Goal: Task Accomplishment & Management: Manage account settings

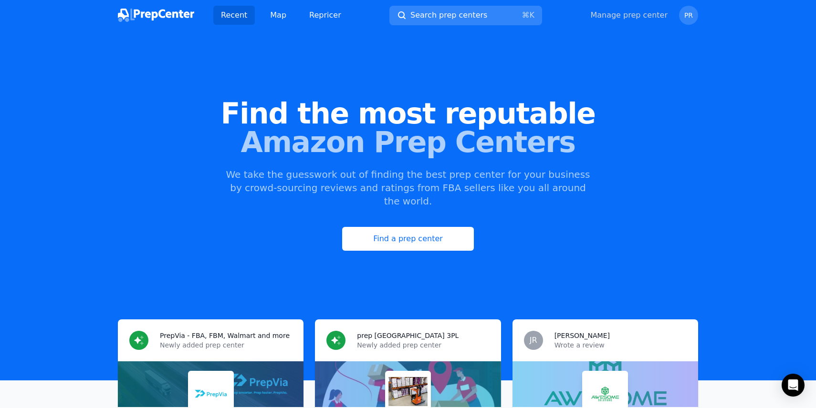
click at [649, 16] on link "Manage prep center" at bounding box center [628, 15] width 77 height 11
click at [631, 13] on link "Manage prep center" at bounding box center [628, 15] width 77 height 11
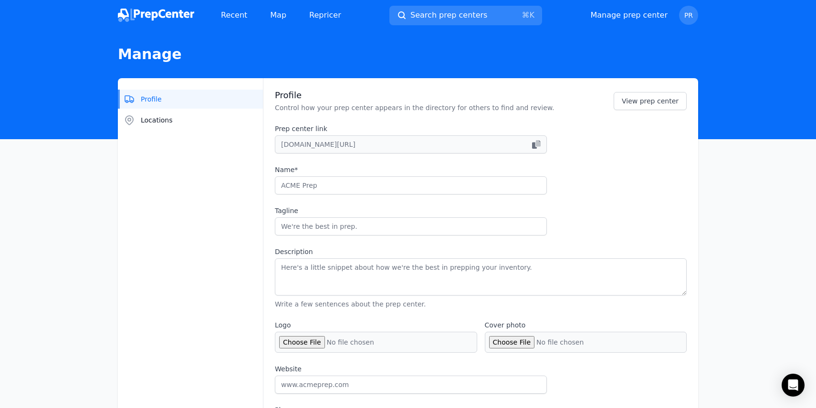
type input "PrepVia - FBA, FBM, Walmart and more"
type input "Fast, accurate prep at the best price! your inventory ready in 48 hours. Pay on…"
type textarea "At PrepVia, we believe prep should feel simple, fast, and reliable — not like a…"
type input "[DOMAIN_NAME]"
type input "[PHONE_NUMBER]"
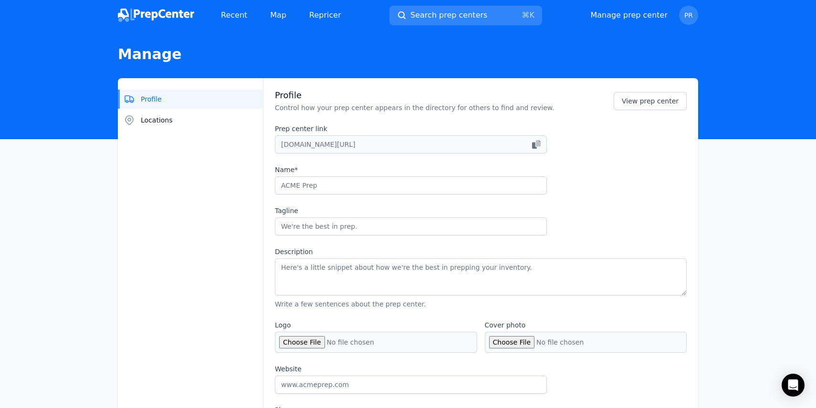
type input "[EMAIL_ADDRESS][DOMAIN_NAME]"
checkbox input "true"
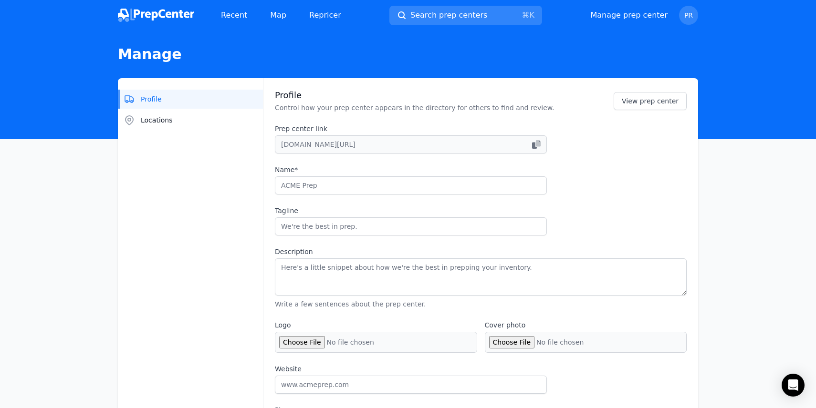
checkbox input "true"
select select "24to48"
type input "prepvia_"
type input "Prepvia"
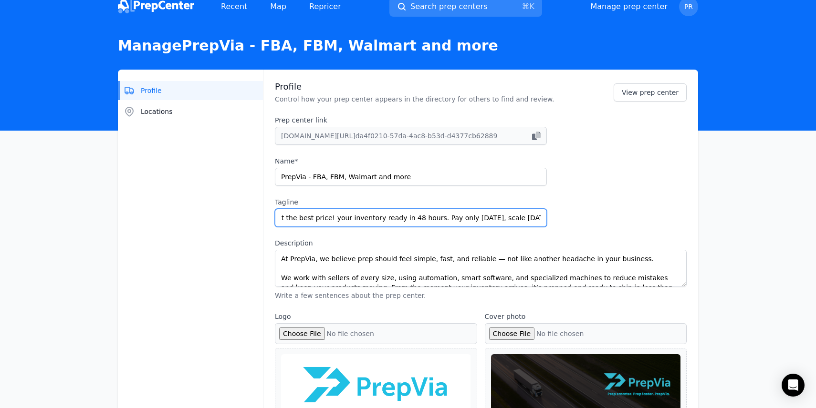
scroll to position [0, 72]
drag, startPoint x: 279, startPoint y: 217, endPoint x: 425, endPoint y: 221, distance: 146.5
click at [425, 220] on input "Fast, accurate prep at the best price! your inventory ready in 48 hours. Pay on…" at bounding box center [411, 218] width 272 height 18
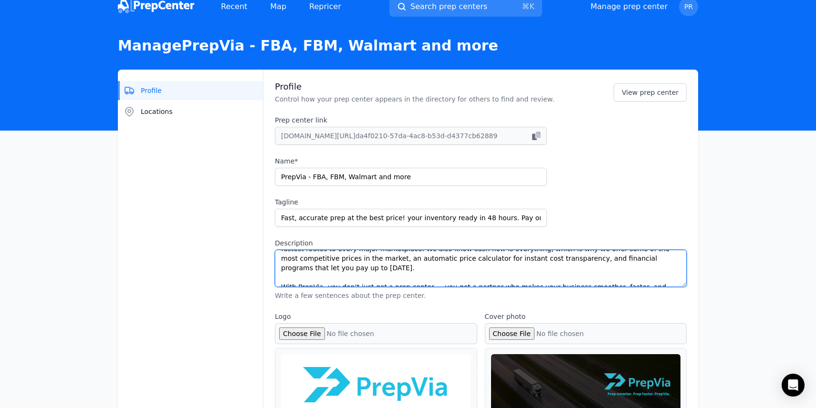
scroll to position [105, 0]
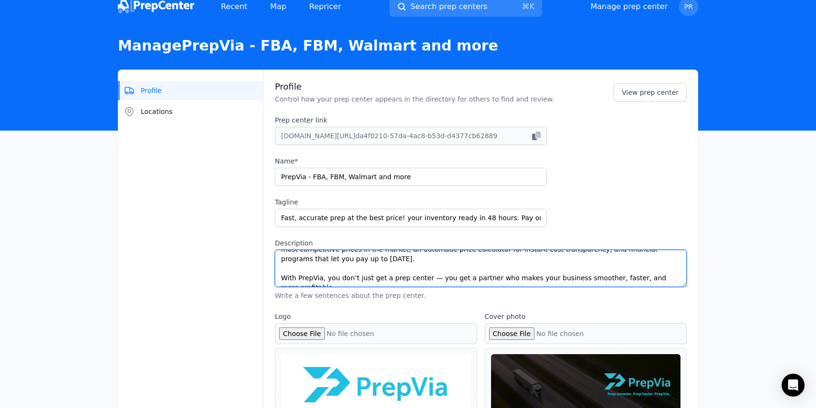
drag, startPoint x: 279, startPoint y: 262, endPoint x: 446, endPoint y: 307, distance: 173.4
